Goal: Complete application form

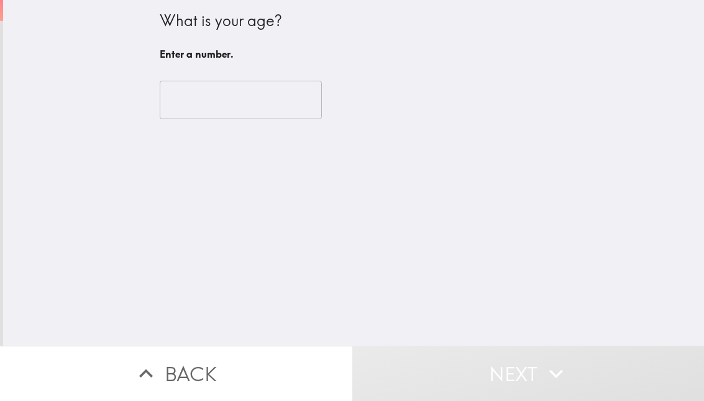
click at [247, 117] on input "number" at bounding box center [241, 100] width 162 height 39
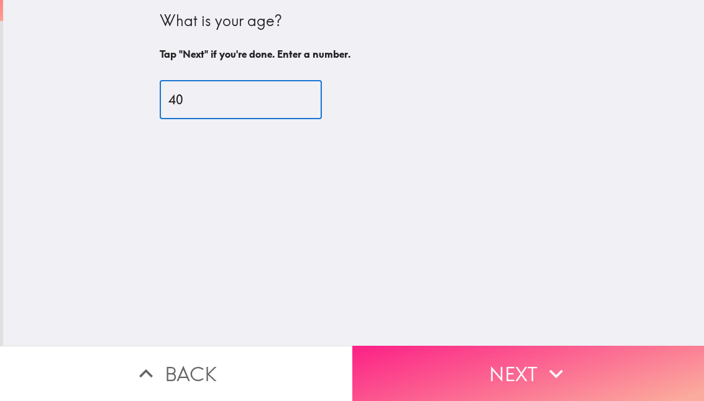
type input "40"
click at [468, 347] on button "Next" at bounding box center [528, 373] width 352 height 55
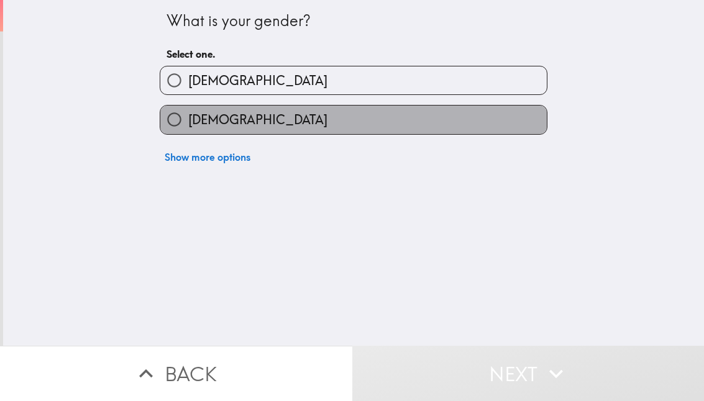
click at [264, 120] on label "[DEMOGRAPHIC_DATA]" at bounding box center [353, 120] width 386 height 28
click at [188, 120] on input "[DEMOGRAPHIC_DATA]" at bounding box center [174, 120] width 28 height 28
radio input "true"
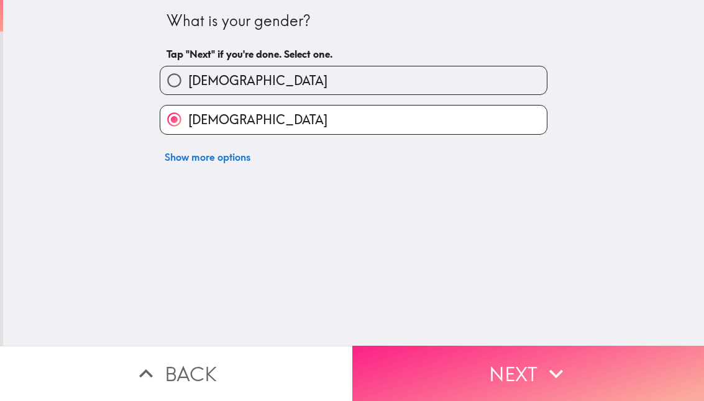
click at [421, 360] on button "Next" at bounding box center [528, 373] width 352 height 55
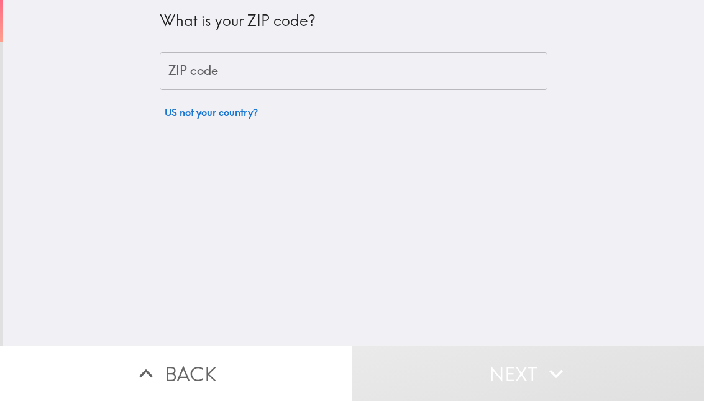
click at [249, 76] on input "ZIP code" at bounding box center [354, 71] width 388 height 39
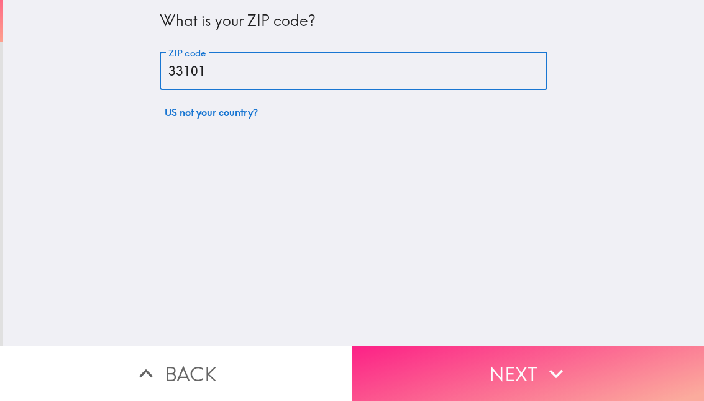
type input "33101"
click at [488, 346] on button "Next" at bounding box center [528, 373] width 352 height 55
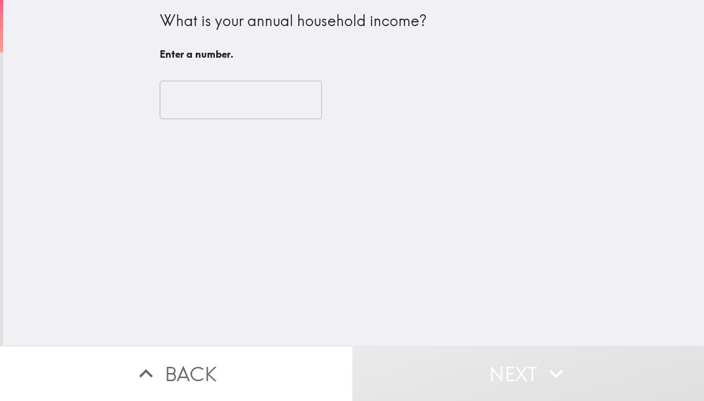
click at [211, 114] on input "number" at bounding box center [241, 100] width 162 height 39
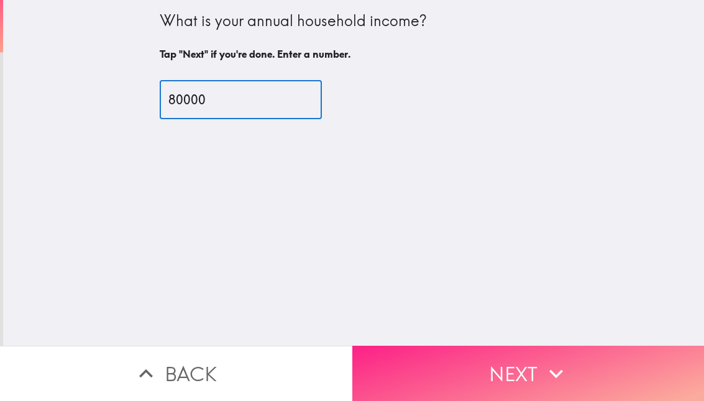
type input "80000"
click at [529, 358] on button "Next" at bounding box center [528, 373] width 352 height 55
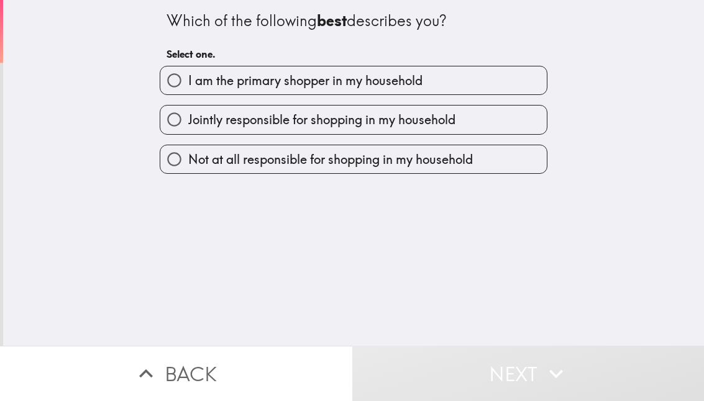
click at [337, 87] on span "I am the primary shopper in my household" at bounding box center [305, 80] width 234 height 17
click at [188, 87] on input "I am the primary shopper in my household" at bounding box center [174, 80] width 28 height 28
radio input "true"
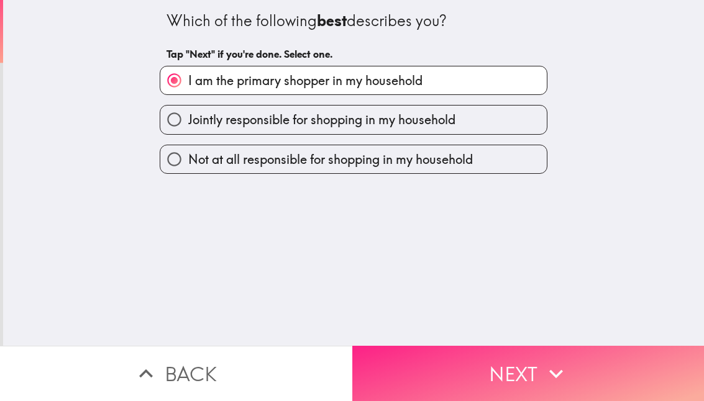
click at [498, 348] on button "Next" at bounding box center [528, 373] width 352 height 55
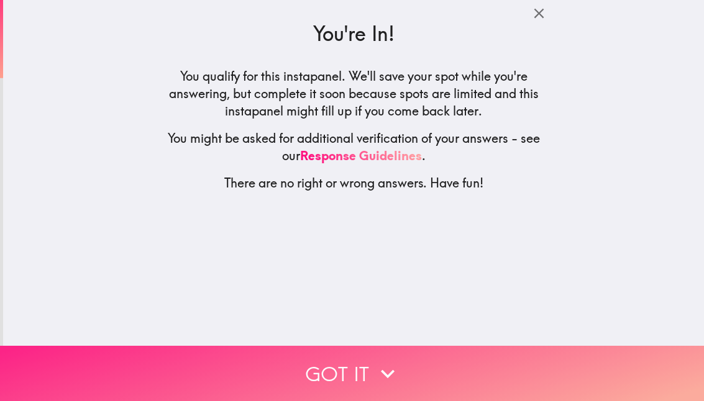
click at [374, 361] on icon "button" at bounding box center [387, 373] width 27 height 27
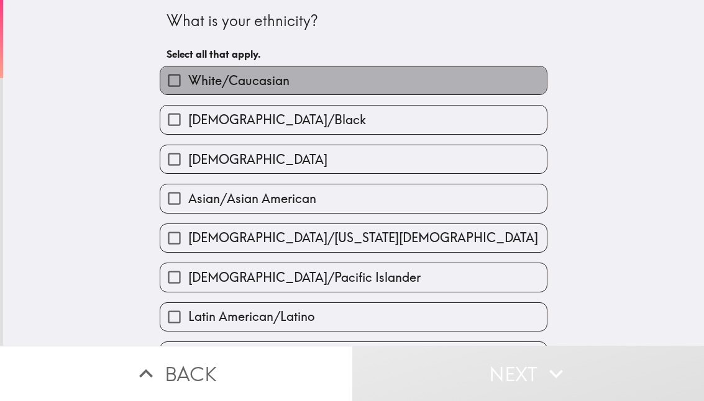
click at [256, 84] on span "White/Caucasian" at bounding box center [238, 80] width 101 height 17
click at [188, 84] on input "White/Caucasian" at bounding box center [174, 80] width 28 height 28
checkbox input "true"
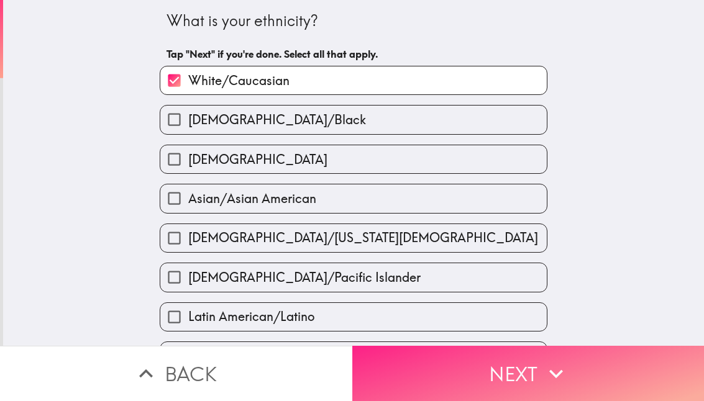
click at [437, 353] on button "Next" at bounding box center [528, 373] width 352 height 55
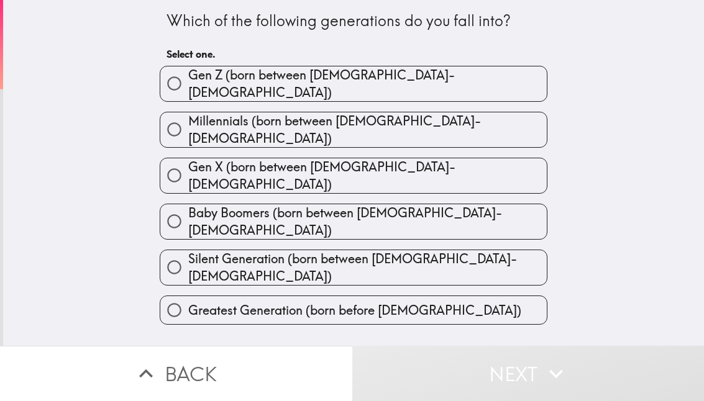
click at [276, 124] on span "Millennials (born between [DEMOGRAPHIC_DATA]-[DEMOGRAPHIC_DATA])" at bounding box center [367, 129] width 358 height 35
click at [188, 124] on input "Millennials (born between [DEMOGRAPHIC_DATA]-[DEMOGRAPHIC_DATA])" at bounding box center [174, 130] width 28 height 28
radio input "true"
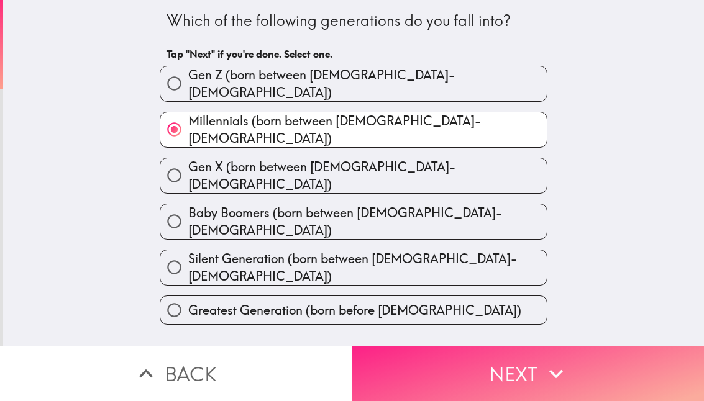
click at [477, 346] on button "Next" at bounding box center [528, 373] width 352 height 55
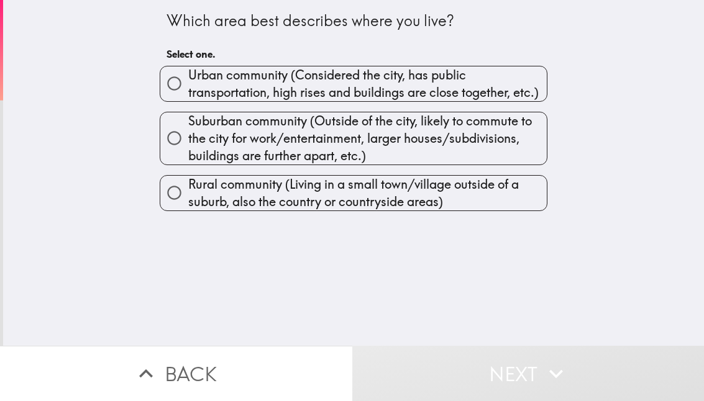
click at [283, 76] on span "Urban community (Considered the city, has public transportation, high rises and…" at bounding box center [367, 83] width 358 height 35
click at [188, 76] on input "Urban community (Considered the city, has public transportation, high rises and…" at bounding box center [174, 84] width 28 height 28
radio input "true"
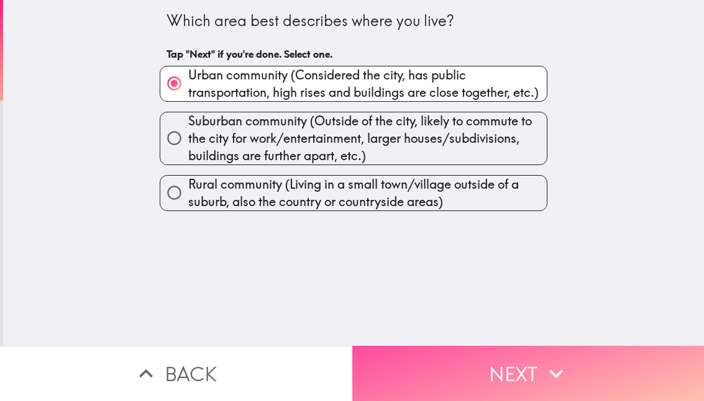
drag, startPoint x: 486, startPoint y: 349, endPoint x: 484, endPoint y: 328, distance: 21.3
click at [486, 350] on button "Next" at bounding box center [528, 373] width 352 height 55
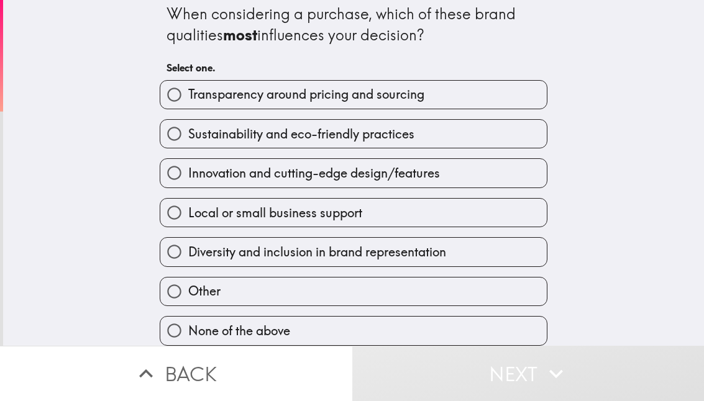
scroll to position [16, 0]
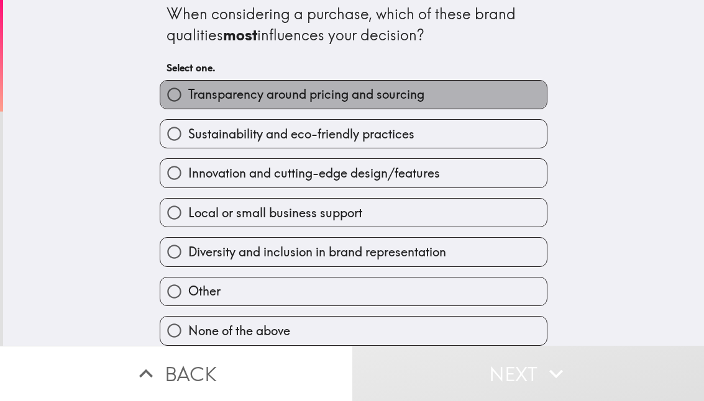
click at [229, 96] on label "Transparency around pricing and sourcing" at bounding box center [353, 95] width 386 height 28
click at [188, 96] on input "Transparency around pricing and sourcing" at bounding box center [174, 95] width 28 height 28
radio input "true"
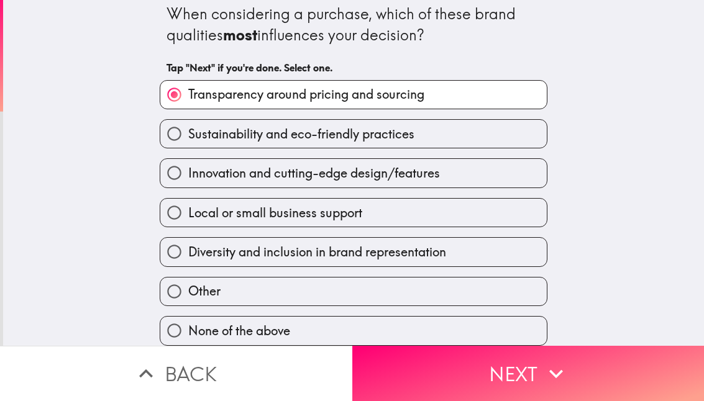
click at [232, 248] on span "Diversity and inclusion in brand representation" at bounding box center [317, 251] width 258 height 17
click at [188, 248] on input "Diversity and inclusion in brand representation" at bounding box center [174, 252] width 28 height 28
radio input "true"
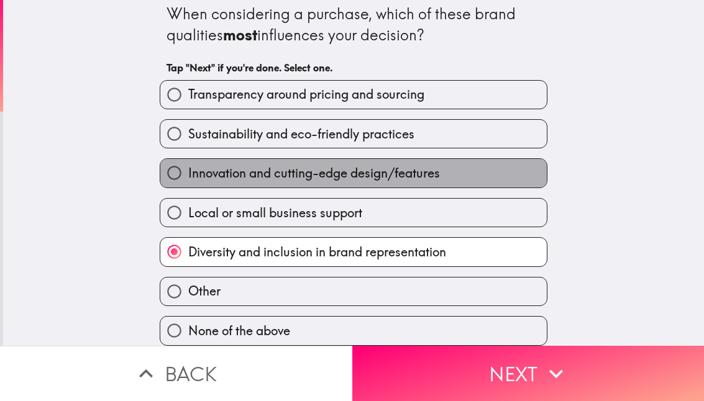
click at [249, 165] on span "Innovation and cutting-edge design/features" at bounding box center [314, 173] width 252 height 17
click at [188, 159] on input "Innovation and cutting-edge design/features" at bounding box center [174, 173] width 28 height 28
radio input "true"
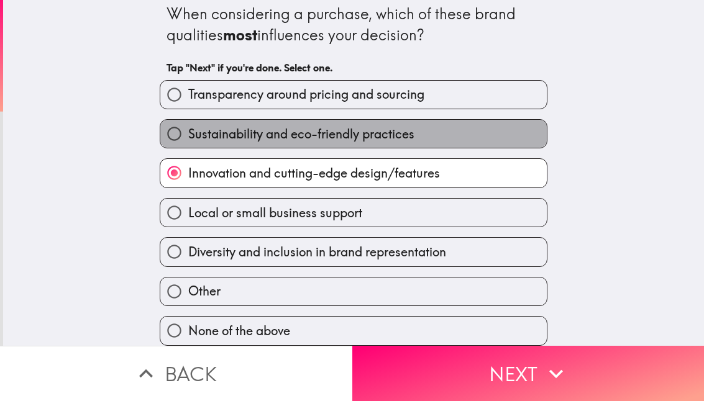
click at [251, 125] on span "Sustainability and eco-friendly practices" at bounding box center [301, 133] width 226 height 17
click at [188, 122] on input "Sustainability and eco-friendly practices" at bounding box center [174, 134] width 28 height 28
radio input "true"
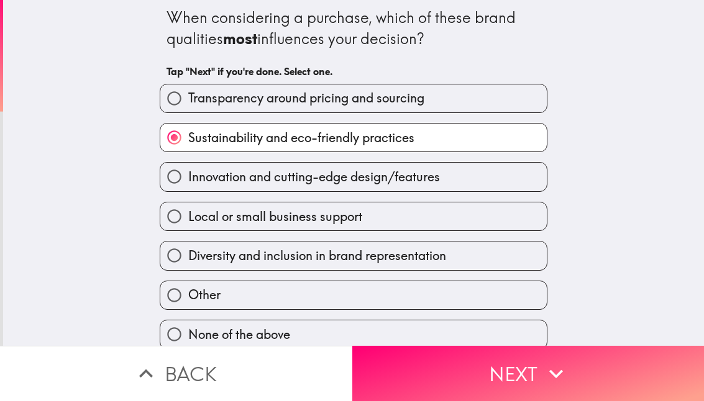
scroll to position [0, 0]
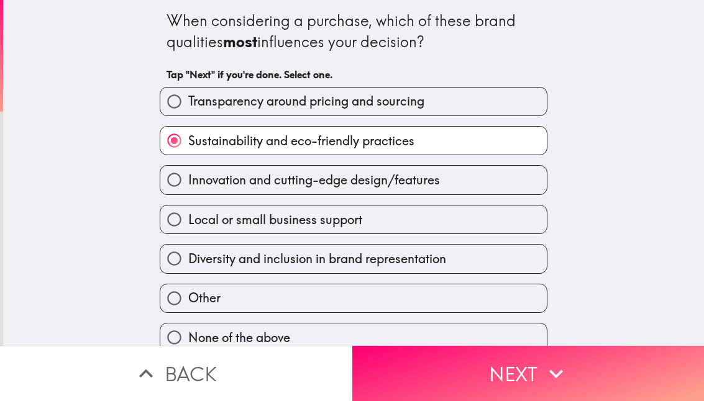
click at [194, 97] on span "Transparency around pricing and sourcing" at bounding box center [306, 101] width 236 height 17
click at [188, 97] on input "Transparency around pricing and sourcing" at bounding box center [174, 102] width 28 height 28
radio input "true"
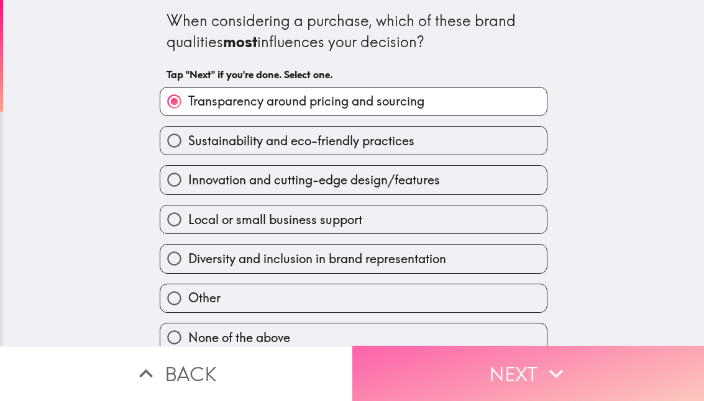
click at [452, 368] on button "Next" at bounding box center [528, 373] width 352 height 55
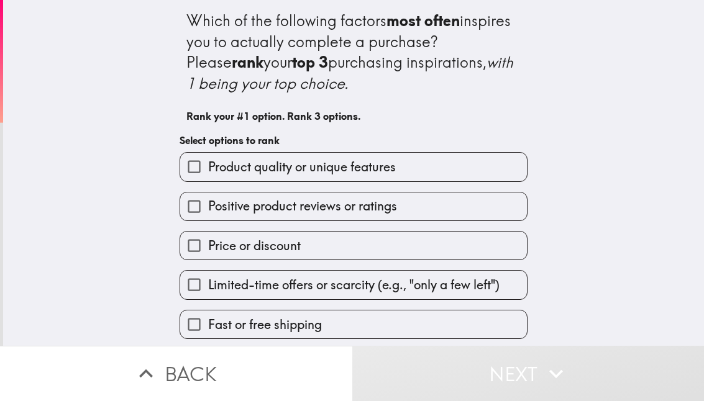
click at [454, 175] on label "Product quality or unique features" at bounding box center [353, 167] width 347 height 28
click at [208, 175] on input "Product quality or unique features" at bounding box center [194, 167] width 28 height 28
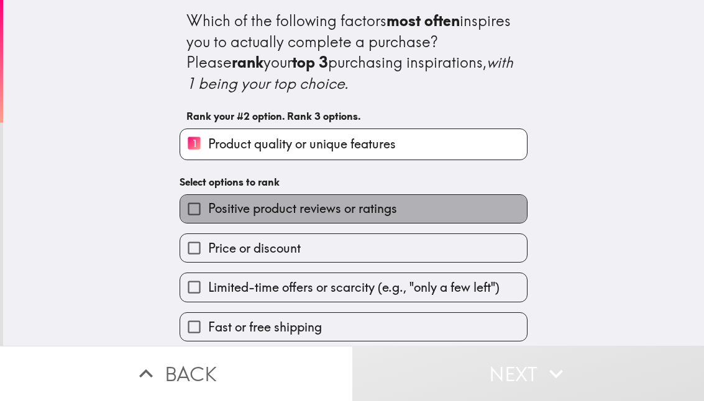
click at [421, 212] on label "Positive product reviews or ratings" at bounding box center [353, 209] width 347 height 28
click at [208, 212] on input "Positive product reviews or ratings" at bounding box center [194, 209] width 28 height 28
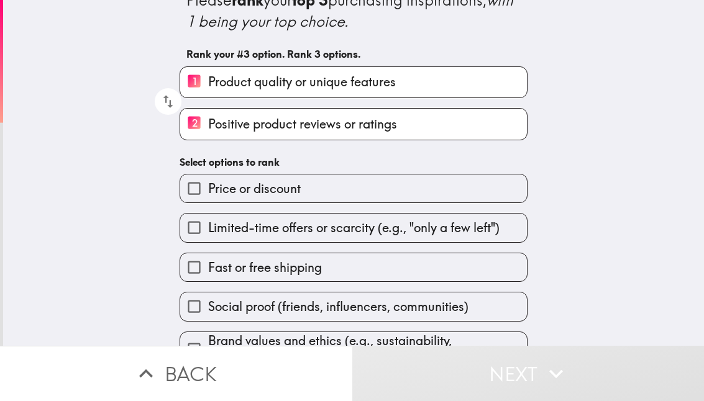
scroll to position [93, 0]
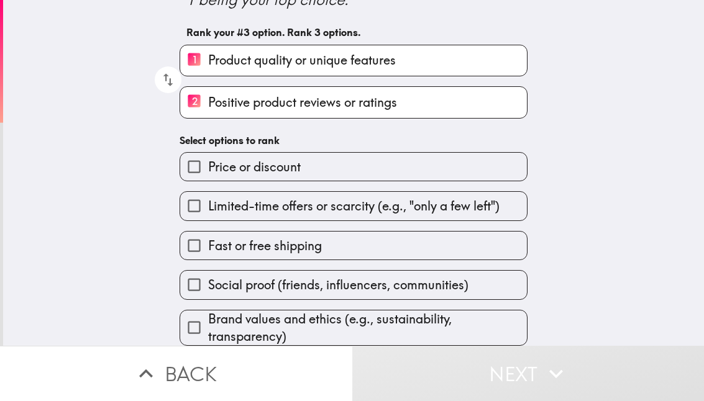
click at [351, 234] on label "Fast or free shipping" at bounding box center [353, 246] width 347 height 28
click at [208, 234] on input "Fast or free shipping" at bounding box center [194, 246] width 28 height 28
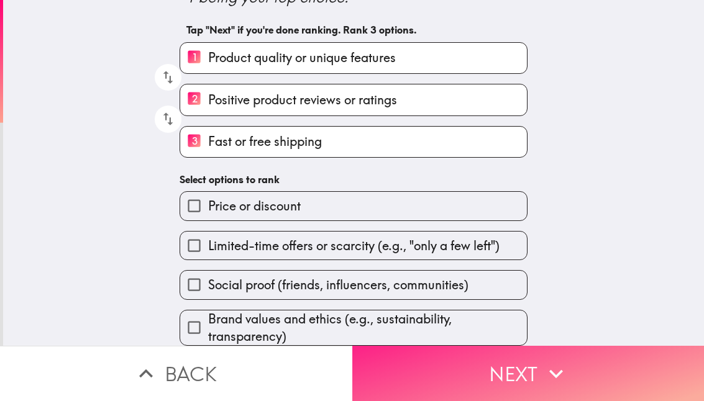
click at [411, 352] on button "Next" at bounding box center [528, 373] width 352 height 55
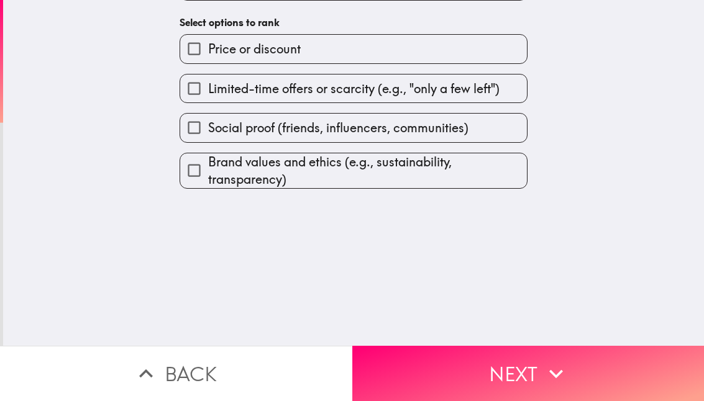
scroll to position [0, 0]
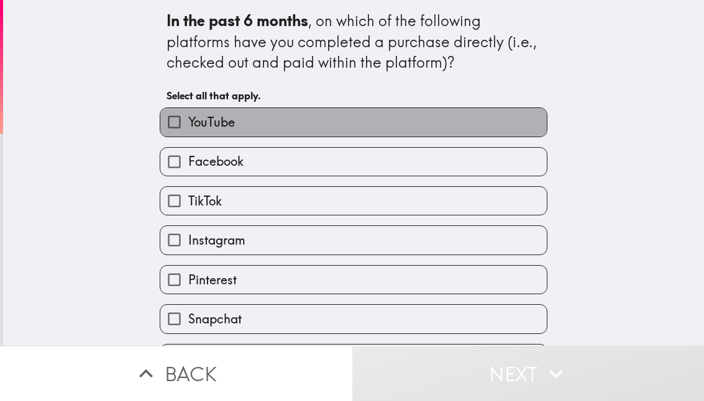
click at [193, 120] on span "YouTube" at bounding box center [211, 122] width 47 height 17
click at [188, 120] on input "YouTube" at bounding box center [174, 122] width 28 height 28
checkbox input "true"
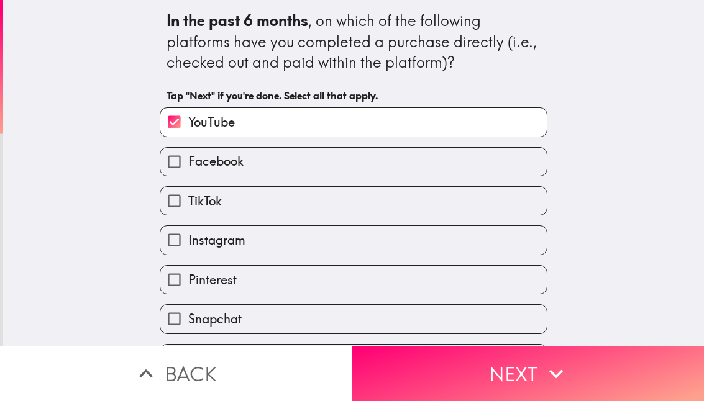
click at [193, 158] on span "Facebook" at bounding box center [215, 161] width 55 height 17
click at [188, 158] on input "Facebook" at bounding box center [174, 162] width 28 height 28
checkbox input "true"
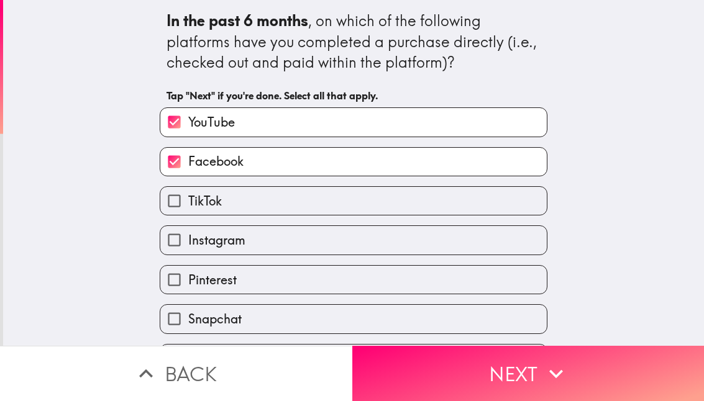
scroll to position [37, 0]
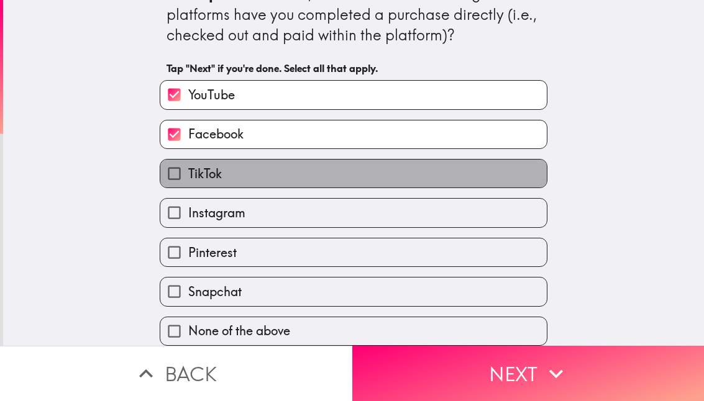
click at [207, 165] on span "TikTok" at bounding box center [205, 173] width 34 height 17
click at [188, 161] on input "TikTok" at bounding box center [174, 174] width 28 height 28
checkbox input "true"
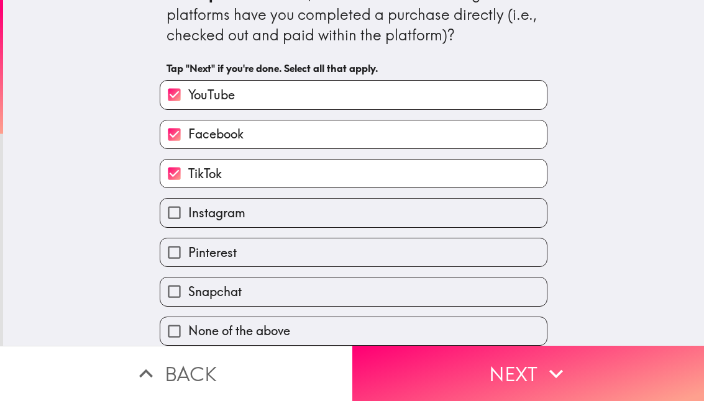
click at [201, 204] on span "Instagram" at bounding box center [216, 212] width 57 height 17
click at [188, 204] on input "Instagram" at bounding box center [174, 213] width 28 height 28
checkbox input "true"
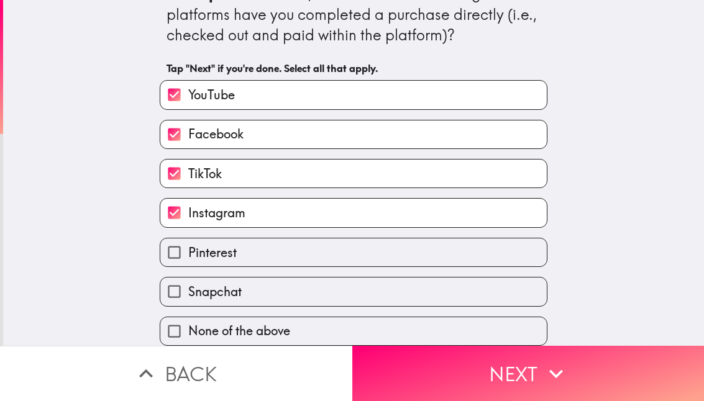
click at [234, 283] on label "Snapchat" at bounding box center [353, 292] width 386 height 28
click at [188, 283] on input "Snapchat" at bounding box center [174, 292] width 28 height 28
checkbox input "true"
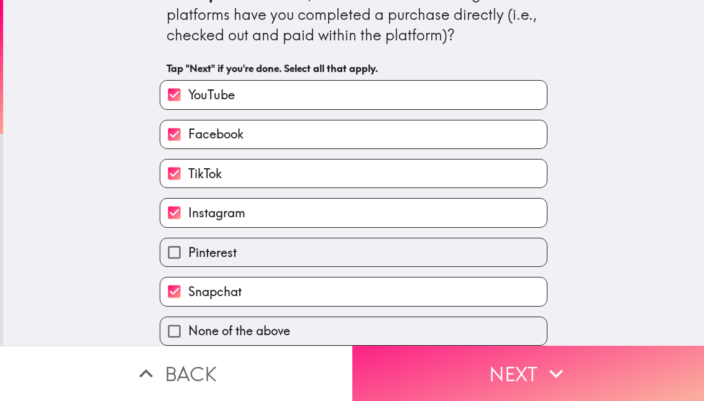
click at [474, 347] on button "Next" at bounding box center [528, 373] width 352 height 55
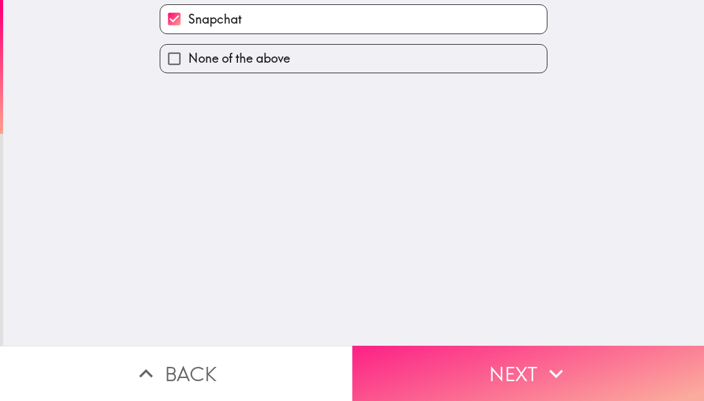
scroll to position [0, 0]
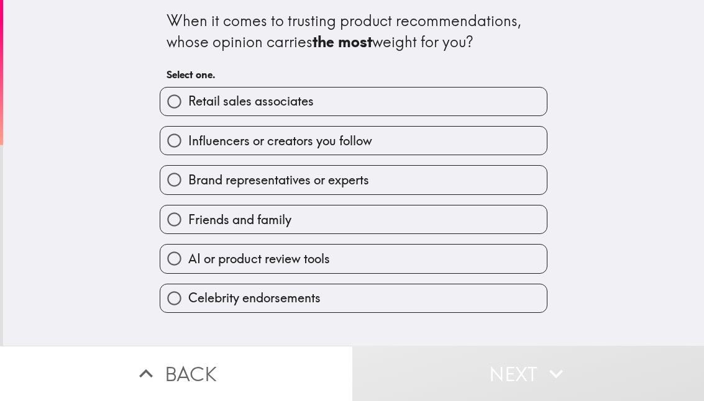
click at [211, 257] on span "AI or product review tools" at bounding box center [259, 258] width 142 height 17
click at [188, 257] on input "AI or product review tools" at bounding box center [174, 259] width 28 height 28
radio input "true"
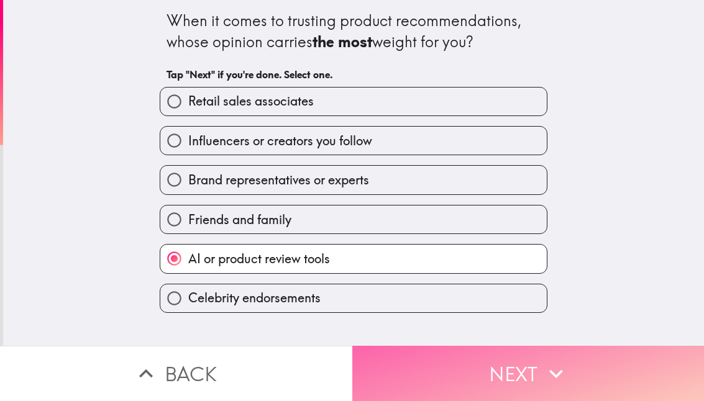
click at [416, 346] on button "Next" at bounding box center [528, 373] width 352 height 55
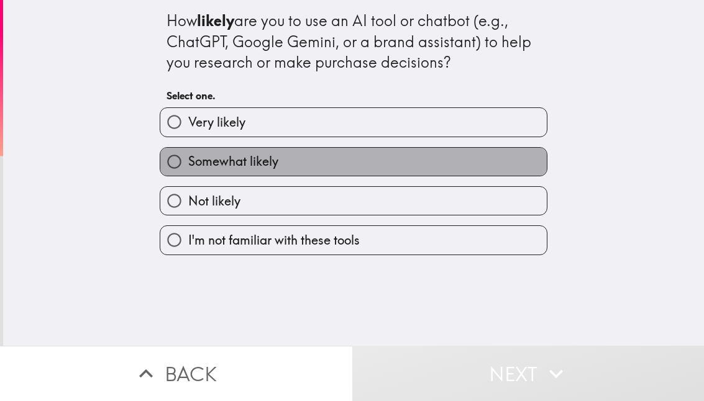
click at [229, 160] on span "Somewhat likely" at bounding box center [233, 161] width 90 height 17
click at [188, 160] on input "Somewhat likely" at bounding box center [174, 162] width 28 height 28
radio input "true"
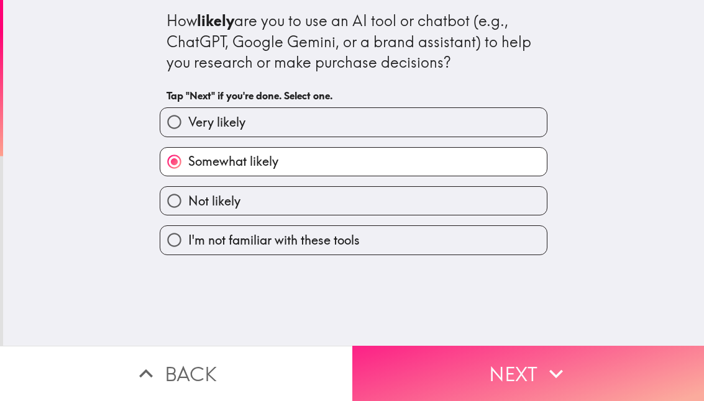
click at [533, 346] on button "Next" at bounding box center [528, 373] width 352 height 55
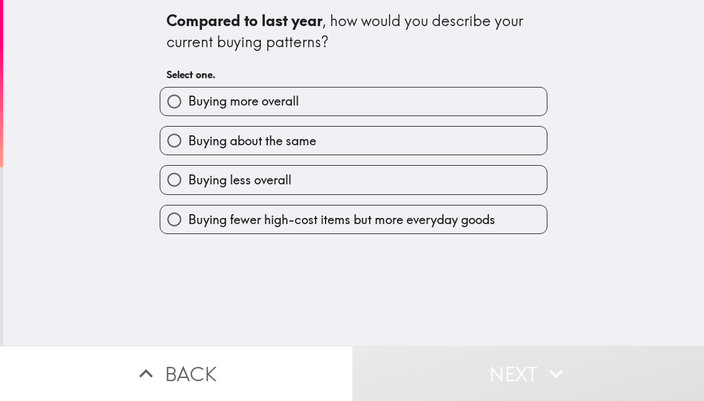
click at [343, 111] on label "Buying more overall" at bounding box center [353, 102] width 386 height 28
click at [188, 111] on input "Buying more overall" at bounding box center [174, 102] width 28 height 28
radio input "true"
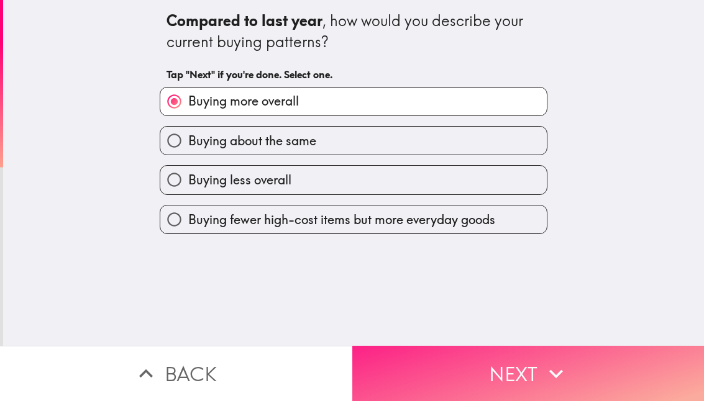
click at [511, 346] on button "Next" at bounding box center [528, 373] width 352 height 55
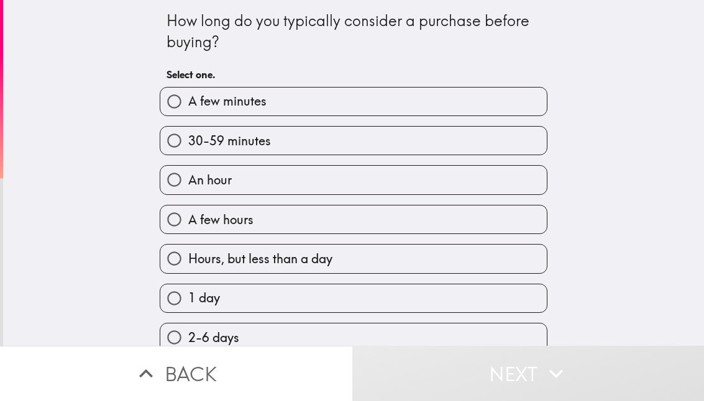
click at [261, 144] on label "30-59 minutes" at bounding box center [353, 141] width 386 height 28
click at [188, 144] on input "30-59 minutes" at bounding box center [174, 141] width 28 height 28
radio input "true"
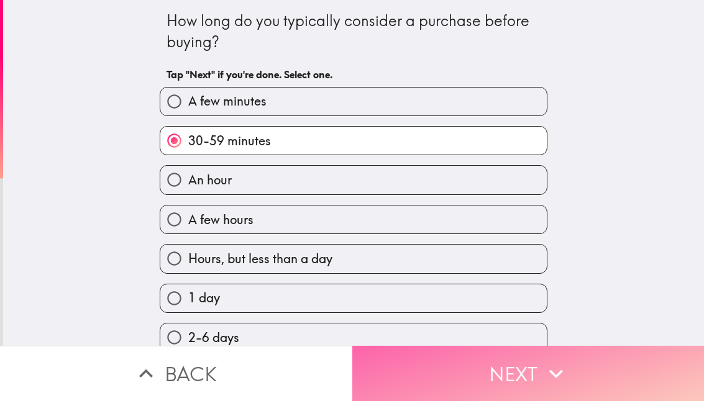
click at [483, 353] on button "Next" at bounding box center [528, 373] width 352 height 55
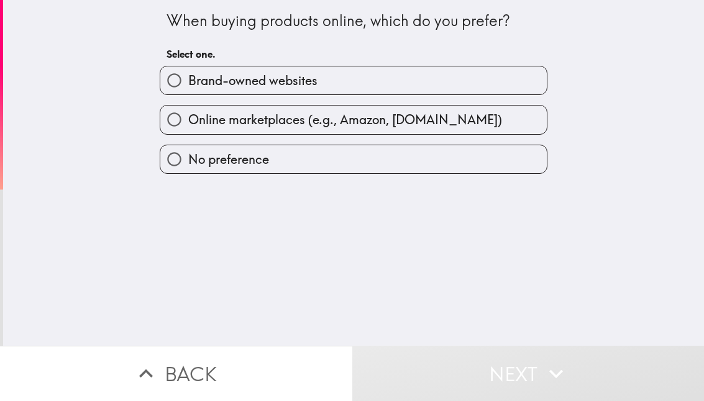
click at [221, 110] on label "Online marketplaces (e.g., Amazon, [DOMAIN_NAME])" at bounding box center [353, 120] width 386 height 28
click at [188, 110] on input "Online marketplaces (e.g., Amazon, [DOMAIN_NAME])" at bounding box center [174, 120] width 28 height 28
radio input "true"
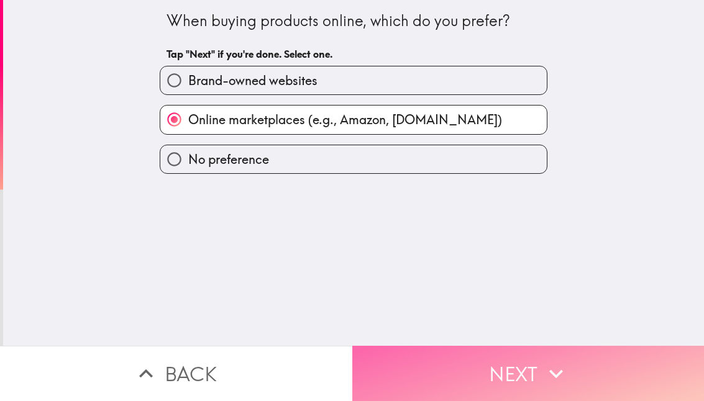
click at [440, 350] on button "Next" at bounding box center [528, 373] width 352 height 55
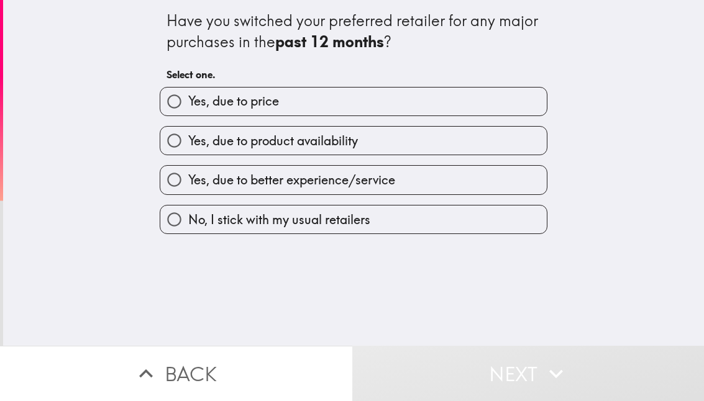
click at [205, 214] on span "No, I stick with my usual retailers" at bounding box center [279, 219] width 182 height 17
click at [188, 214] on input "No, I stick with my usual retailers" at bounding box center [174, 220] width 28 height 28
radio input "true"
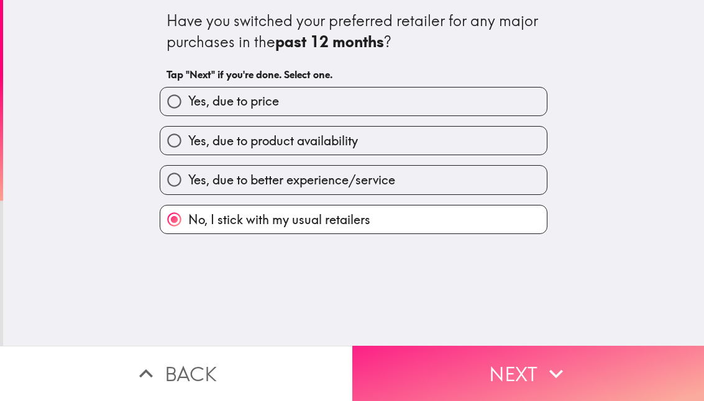
click at [430, 362] on button "Next" at bounding box center [528, 373] width 352 height 55
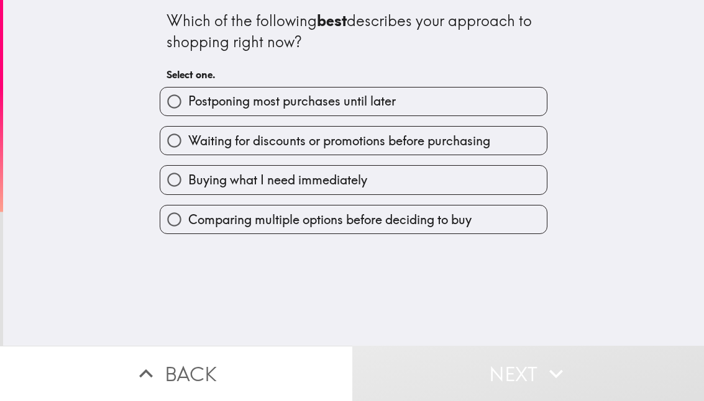
click at [192, 233] on label "Comparing multiple options before deciding to buy" at bounding box center [353, 220] width 386 height 28
click at [188, 233] on input "Comparing multiple options before deciding to buy" at bounding box center [174, 220] width 28 height 28
radio input "true"
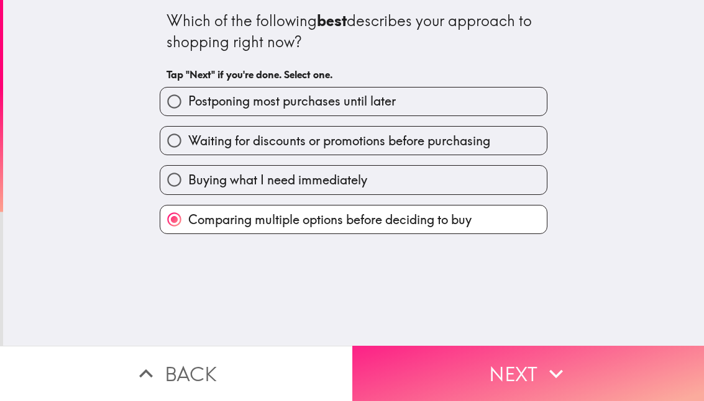
click at [461, 368] on button "Next" at bounding box center [528, 373] width 352 height 55
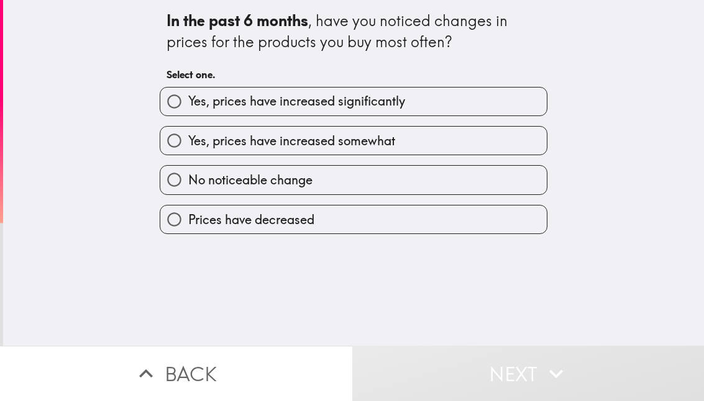
click at [315, 174] on label "No noticeable change" at bounding box center [353, 180] width 386 height 28
click at [188, 174] on input "No noticeable change" at bounding box center [174, 180] width 28 height 28
radio input "true"
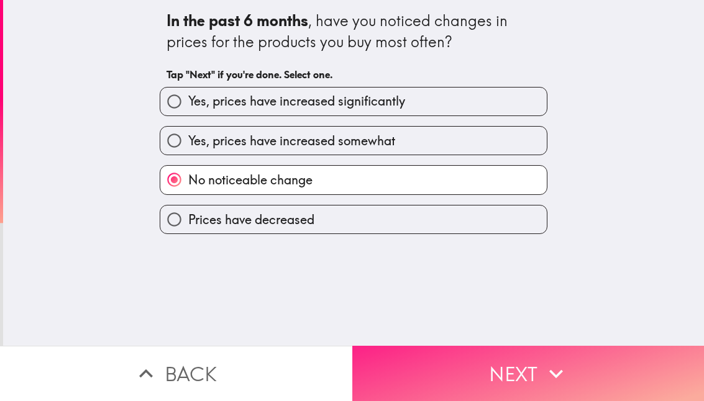
click at [496, 358] on button "Next" at bounding box center [528, 373] width 352 height 55
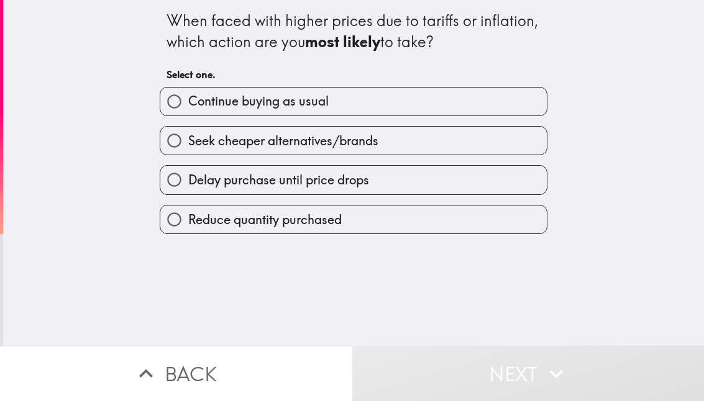
click at [309, 108] on span "Continue buying as usual" at bounding box center [258, 101] width 140 height 17
click at [188, 108] on input "Continue buying as usual" at bounding box center [174, 102] width 28 height 28
radio input "true"
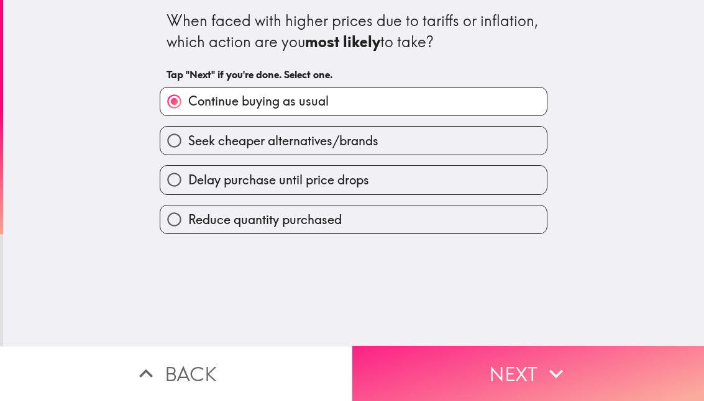
click at [501, 378] on button "Next" at bounding box center [528, 373] width 352 height 55
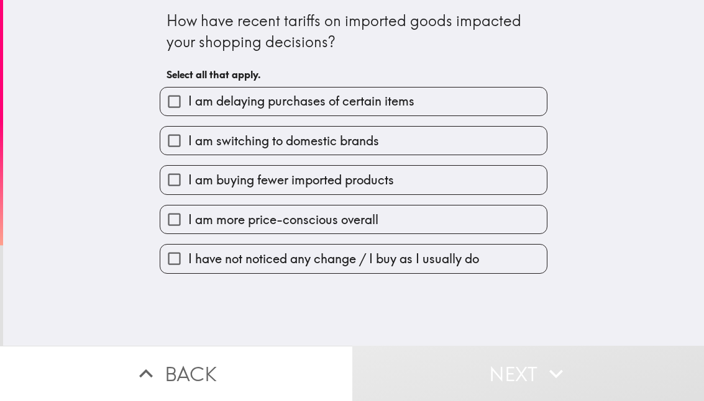
click at [398, 280] on div "How have recent tariffs on imported goods impacted your shopping decisions? Sel…" at bounding box center [353, 173] width 701 height 346
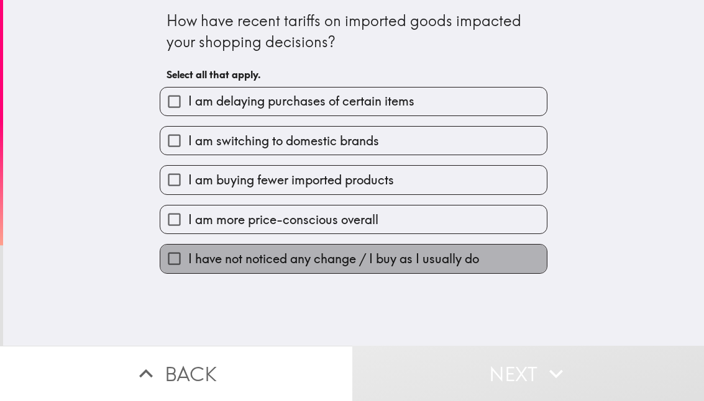
click at [401, 264] on span "I have not noticed any change / I buy as I usually do" at bounding box center [333, 258] width 291 height 17
click at [188, 264] on input "I have not noticed any change / I buy as I usually do" at bounding box center [174, 259] width 28 height 28
checkbox input "true"
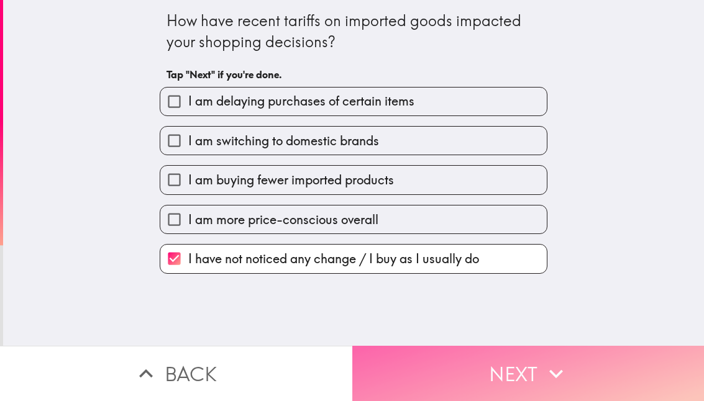
click at [464, 350] on button "Next" at bounding box center [528, 373] width 352 height 55
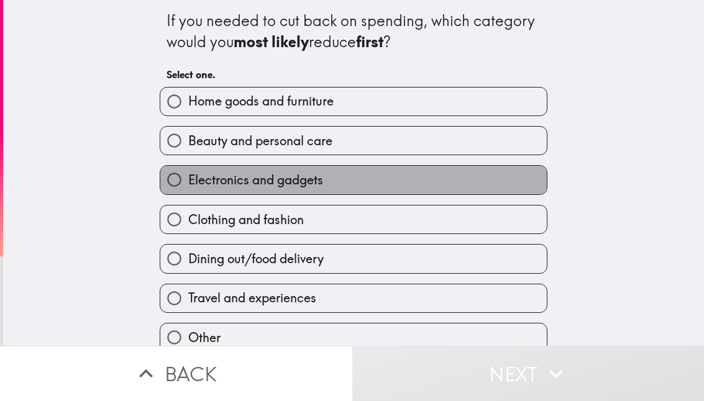
click at [270, 177] on span "Electronics and gadgets" at bounding box center [255, 179] width 135 height 17
click at [188, 177] on input "Electronics and gadgets" at bounding box center [174, 180] width 28 height 28
radio input "true"
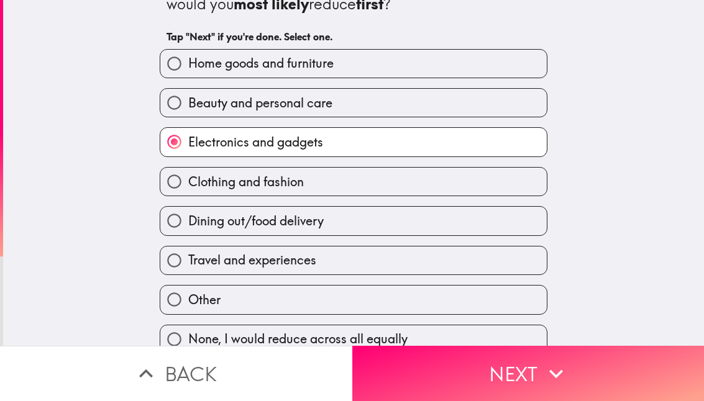
scroll to position [55, 0]
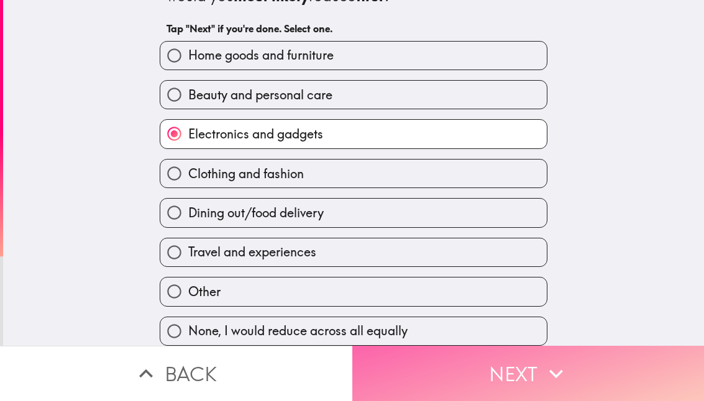
click at [435, 349] on button "Next" at bounding box center [528, 373] width 352 height 55
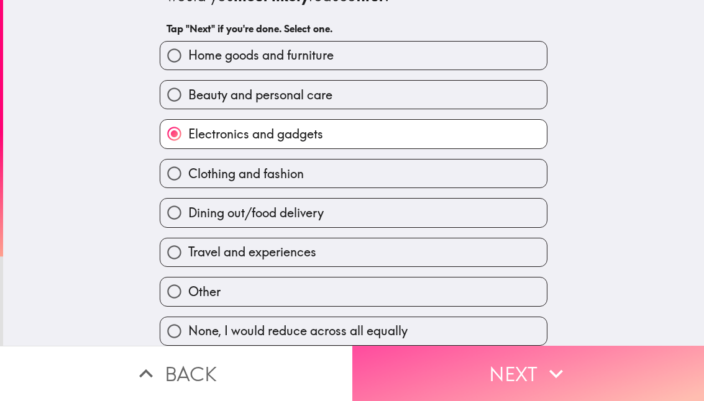
scroll to position [0, 0]
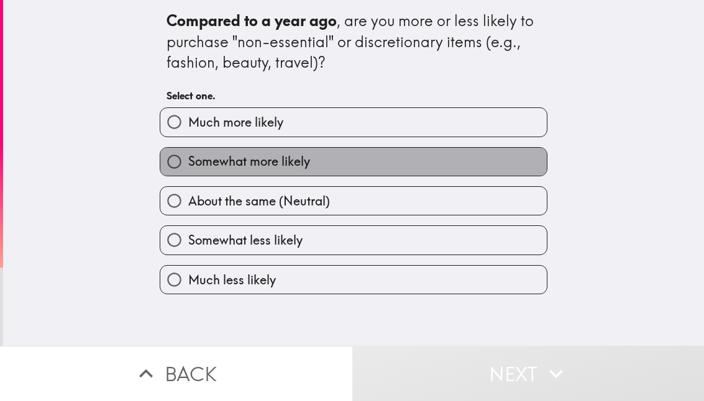
click at [229, 165] on span "Somewhat more likely" at bounding box center [249, 161] width 122 height 17
click at [188, 165] on input "Somewhat more likely" at bounding box center [174, 162] width 28 height 28
radio input "true"
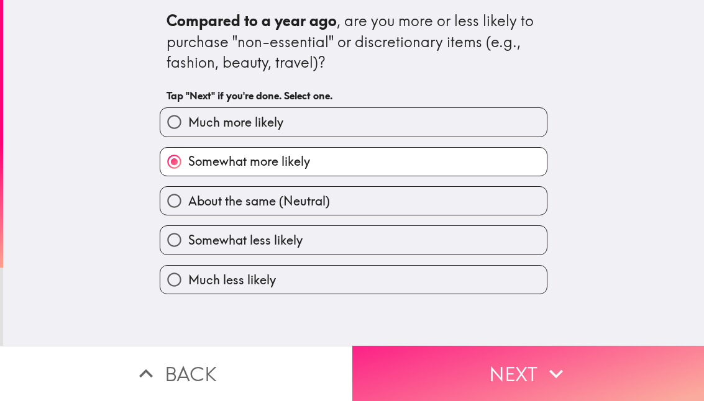
click at [486, 361] on button "Next" at bounding box center [528, 373] width 352 height 55
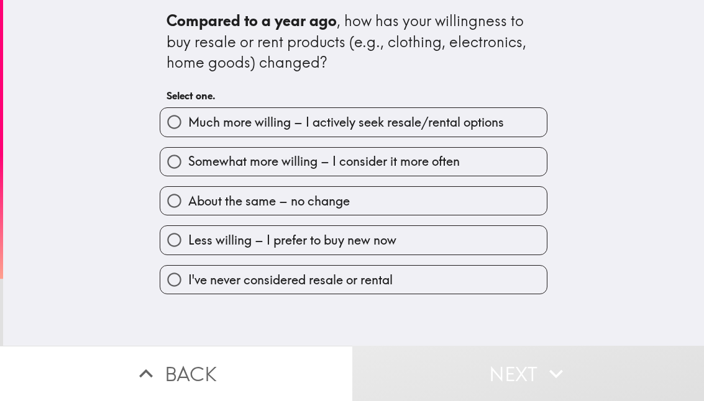
click at [316, 189] on label "About the same – no change" at bounding box center [353, 201] width 386 height 28
click at [188, 189] on input "About the same – no change" at bounding box center [174, 201] width 28 height 28
radio input "true"
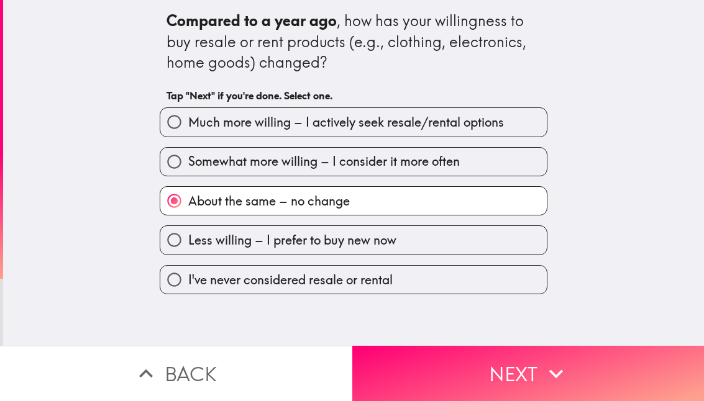
click at [325, 172] on label "Somewhat more willing – I consider it more often" at bounding box center [353, 162] width 386 height 28
click at [188, 172] on input "Somewhat more willing – I consider it more often" at bounding box center [174, 162] width 28 height 28
radio input "true"
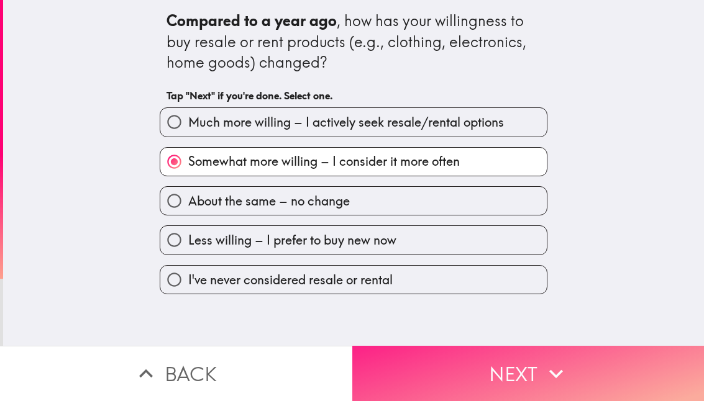
click at [475, 352] on button "Next" at bounding box center [528, 373] width 352 height 55
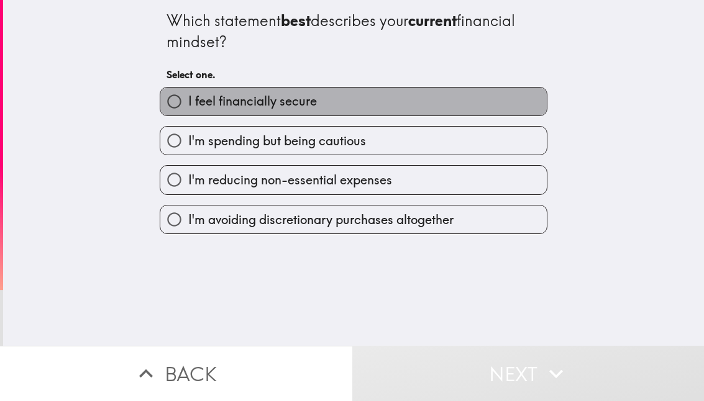
click at [309, 93] on span "I feel financially secure" at bounding box center [252, 101] width 129 height 17
click at [188, 93] on input "I feel financially secure" at bounding box center [174, 102] width 28 height 28
radio input "true"
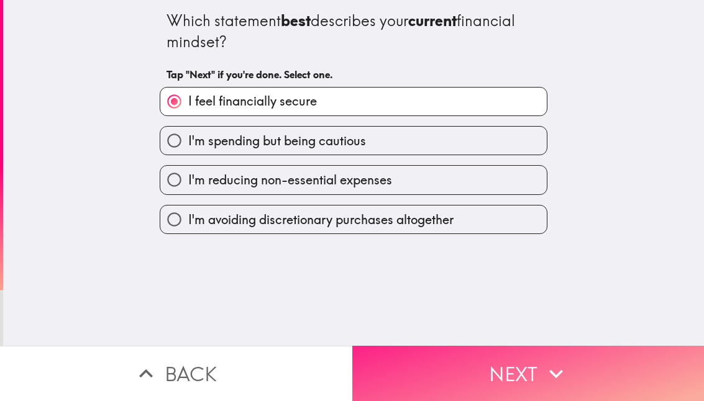
click at [512, 361] on button "Next" at bounding box center [528, 373] width 352 height 55
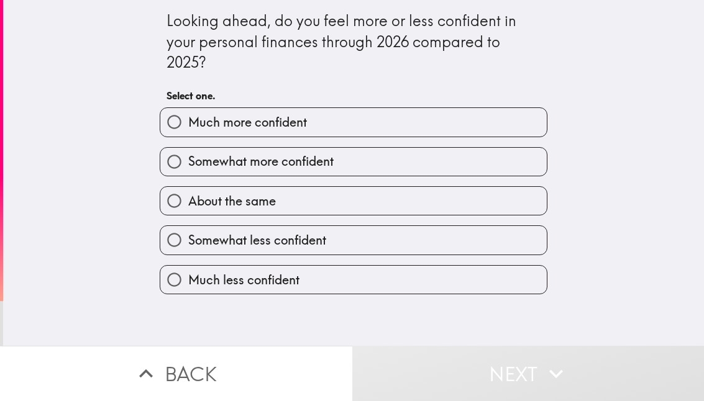
click at [237, 119] on span "Much more confident" at bounding box center [247, 122] width 119 height 17
click at [188, 119] on input "Much more confident" at bounding box center [174, 122] width 28 height 28
radio input "true"
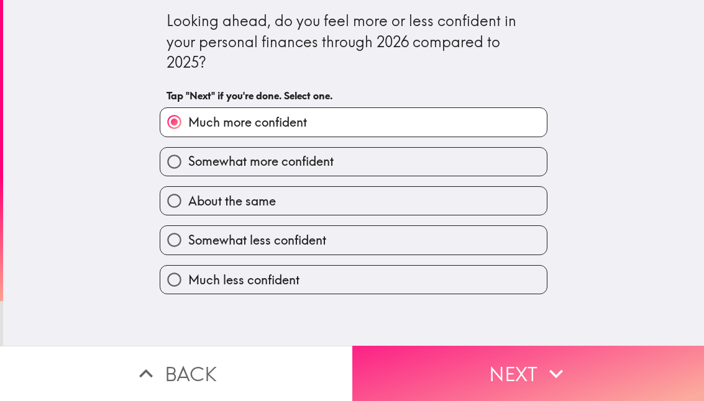
click at [545, 360] on icon "button" at bounding box center [555, 373] width 27 height 27
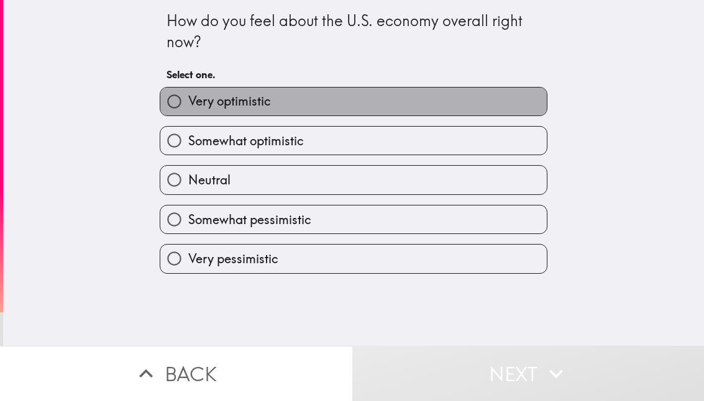
click at [200, 97] on span "Very optimistic" at bounding box center [229, 101] width 83 height 17
click at [188, 97] on input "Very optimistic" at bounding box center [174, 102] width 28 height 28
radio input "true"
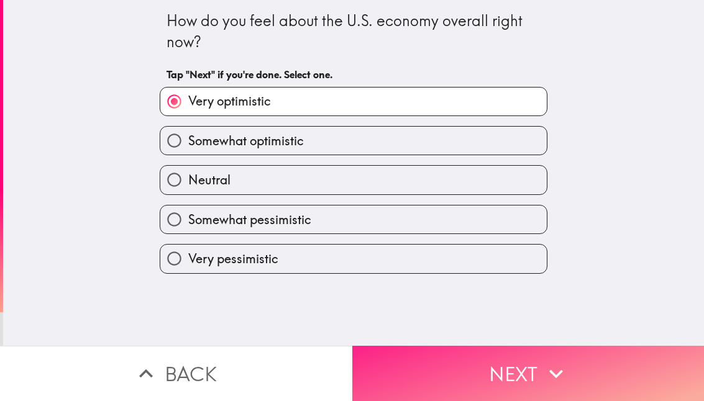
click at [507, 346] on button "Next" at bounding box center [528, 373] width 352 height 55
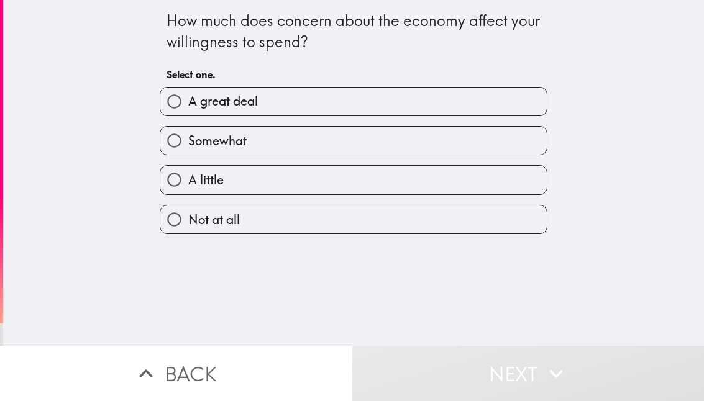
click at [384, 167] on label "A little" at bounding box center [353, 180] width 386 height 28
click at [188, 167] on input "A little" at bounding box center [174, 180] width 28 height 28
radio input "true"
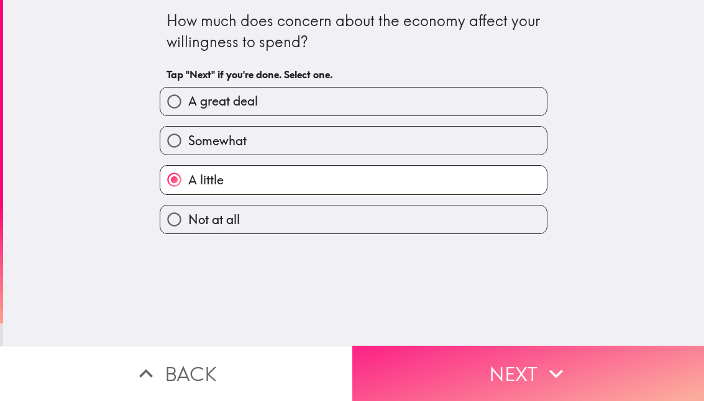
click at [475, 352] on button "Next" at bounding box center [528, 373] width 352 height 55
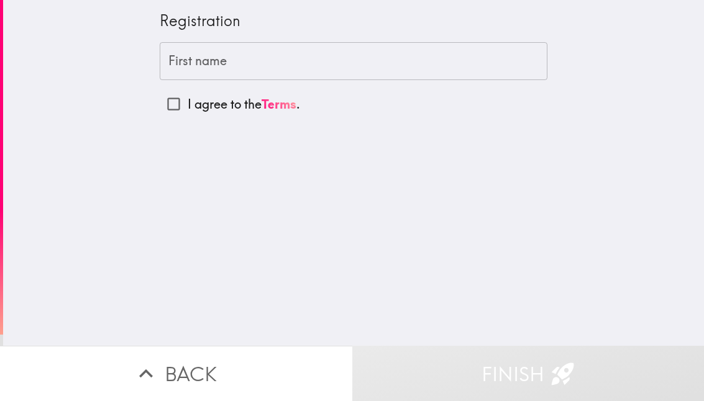
click at [198, 66] on input "First name" at bounding box center [354, 61] width 388 height 39
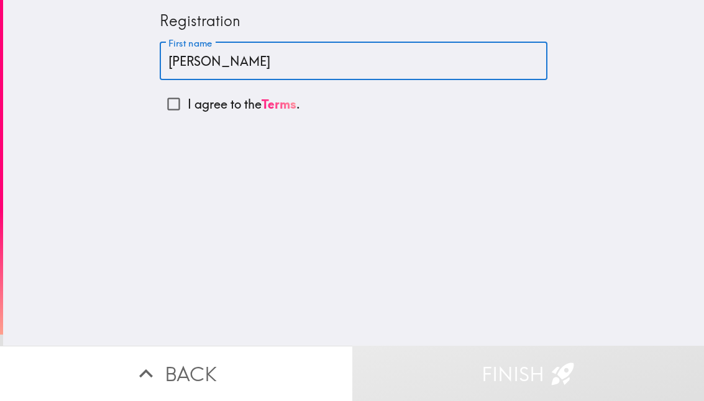
type input "[PERSON_NAME]"
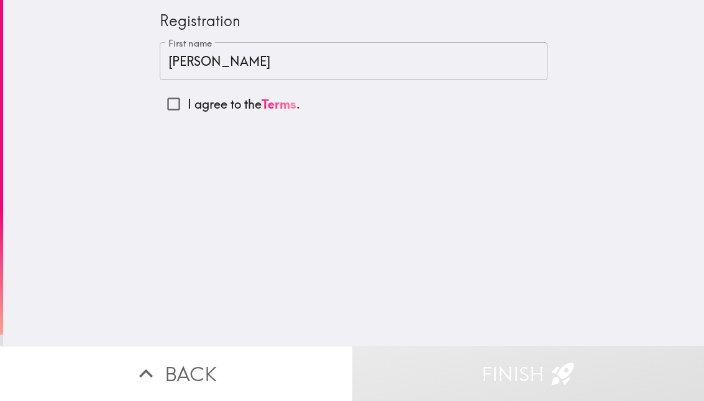
click at [188, 101] on p "I agree to the Terms ." at bounding box center [244, 104] width 112 height 17
click at [185, 101] on input "I agree to the Terms ." at bounding box center [174, 104] width 28 height 28
checkbox input "true"
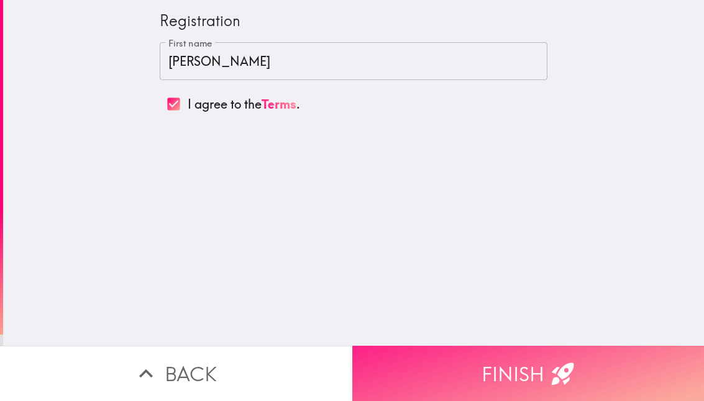
click at [503, 353] on button "Finish" at bounding box center [528, 373] width 352 height 55
